Goal: Navigation & Orientation: Find specific page/section

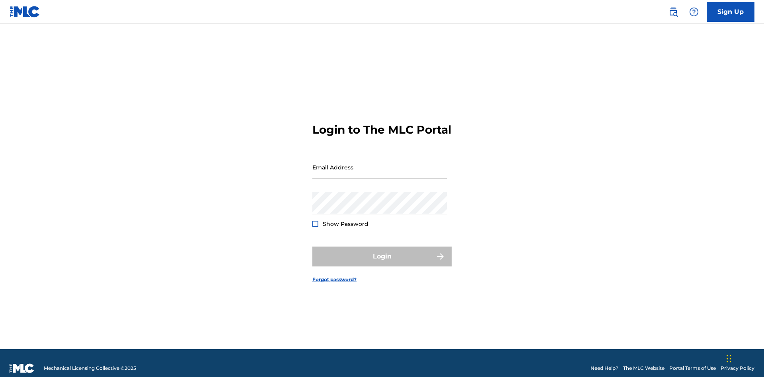
scroll to position [10, 0]
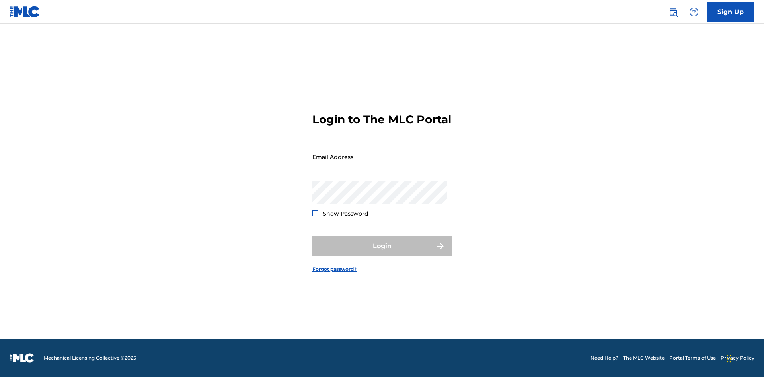
click at [379, 163] on input "Email Address" at bounding box center [379, 157] width 134 height 23
type input "[EMAIL_ADDRESS][DOMAIN_NAME]"
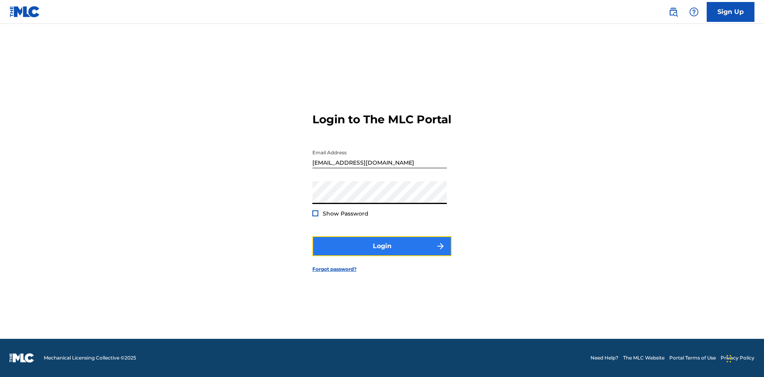
click at [382, 253] on button "Login" at bounding box center [381, 246] width 139 height 20
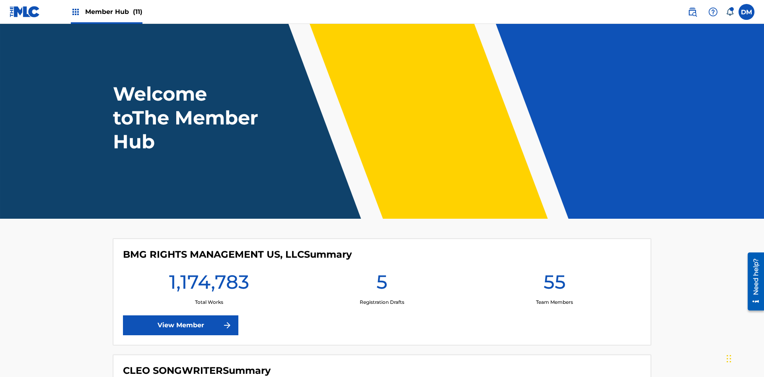
click at [113, 12] on span "Member Hub (11)" at bounding box center [113, 11] width 57 height 9
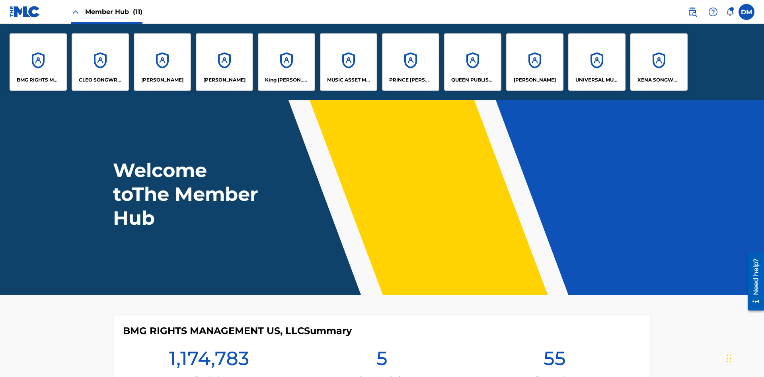
scroll to position [29, 0]
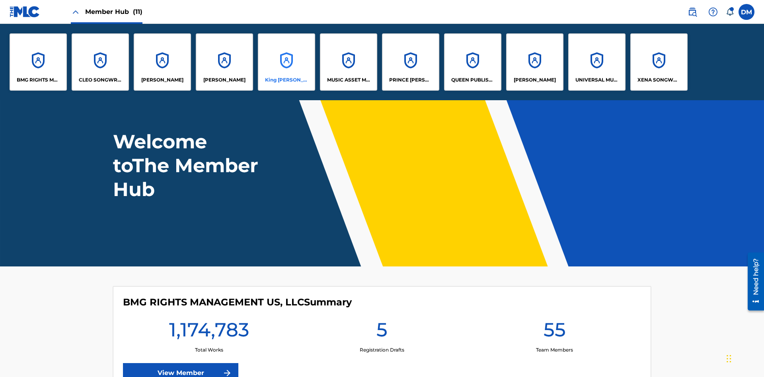
click at [286, 80] on p "King [PERSON_NAME]" at bounding box center [286, 79] width 43 height 7
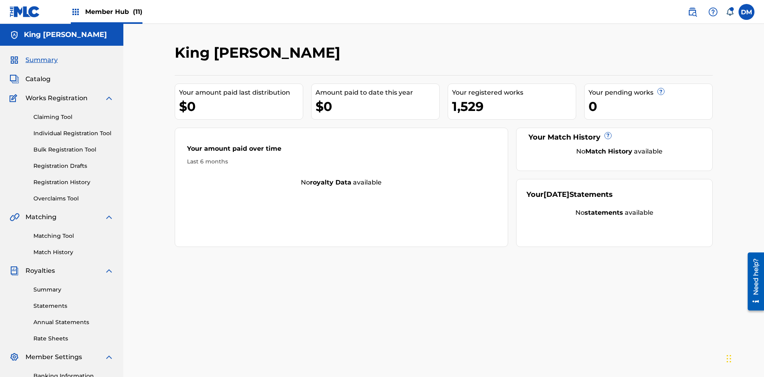
scroll to position [27, 0]
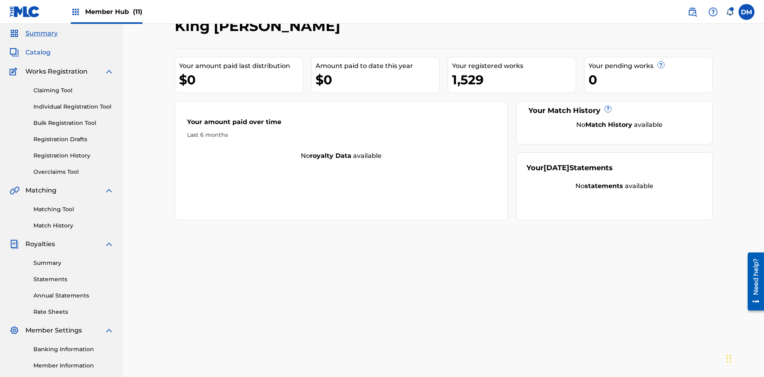
click at [38, 52] on span "Catalog" at bounding box center [37, 53] width 25 height 10
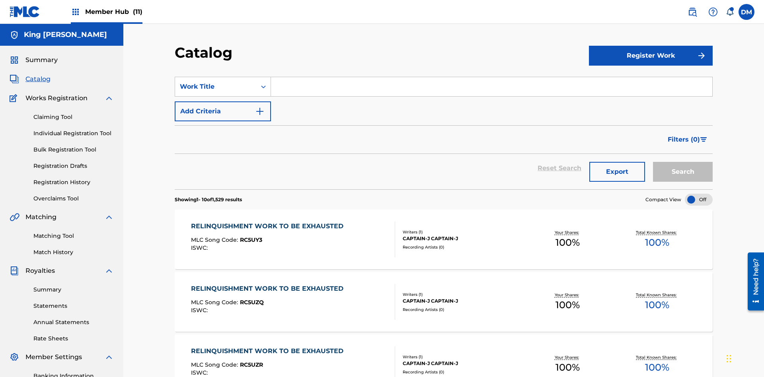
scroll to position [146, 0]
